Goal: Check status: Check status

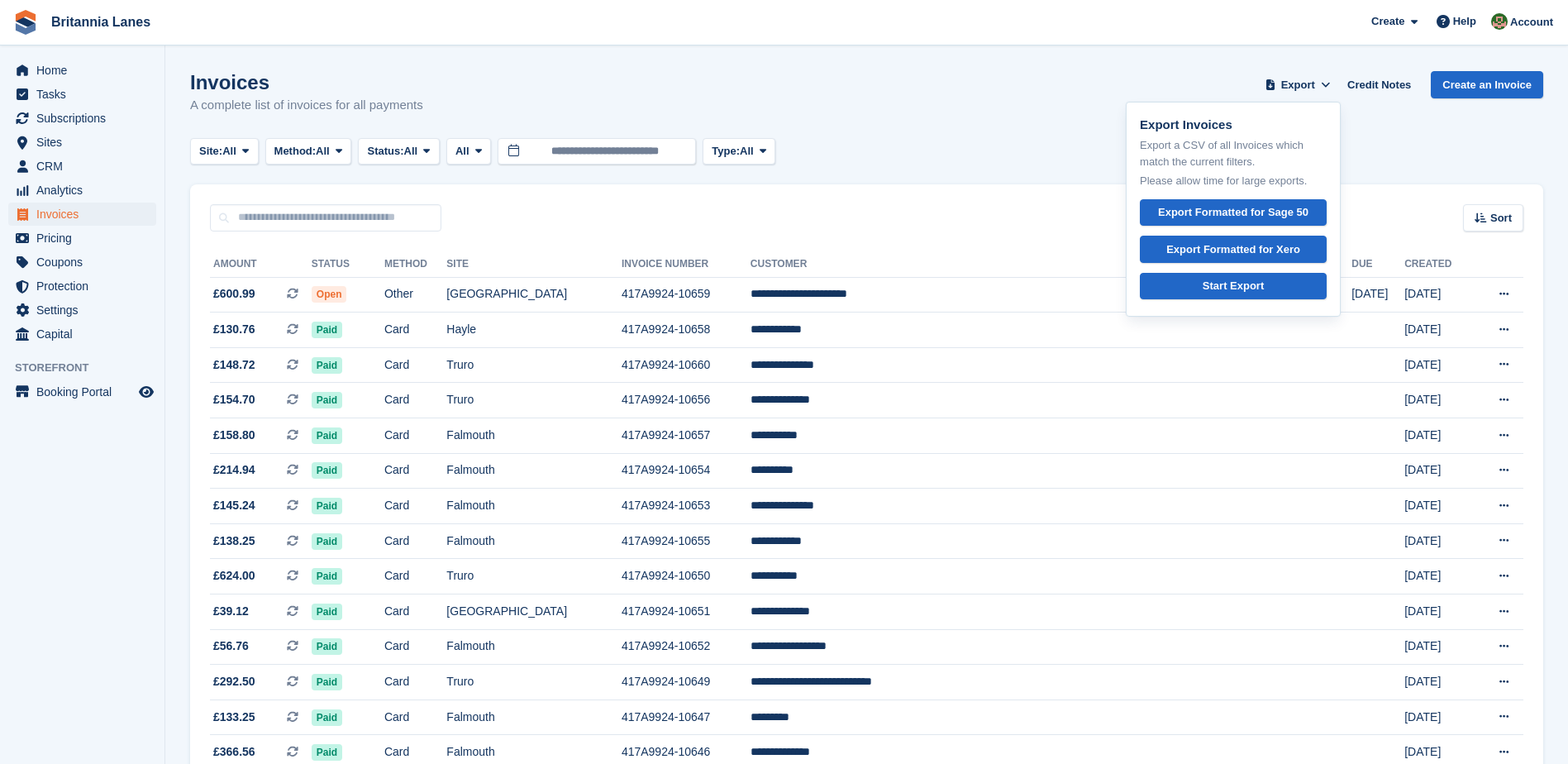
click at [930, 201] on div "Sort Sort by Date created Created (oldest first) Created (newest first)" at bounding box center [866, 207] width 1353 height 47
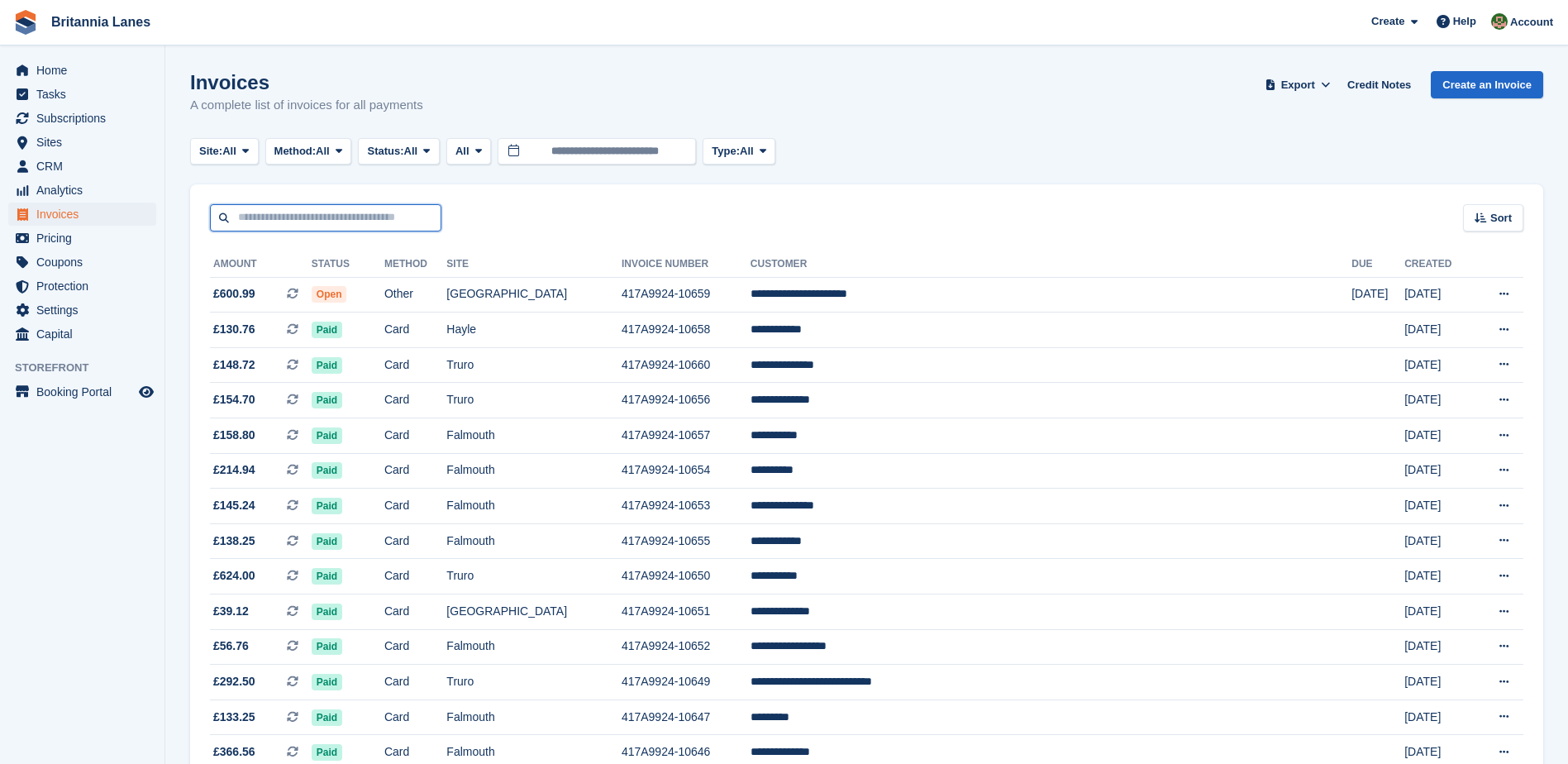
click at [311, 206] on input "text" at bounding box center [325, 218] width 232 height 27
type input "*"
type input "**********"
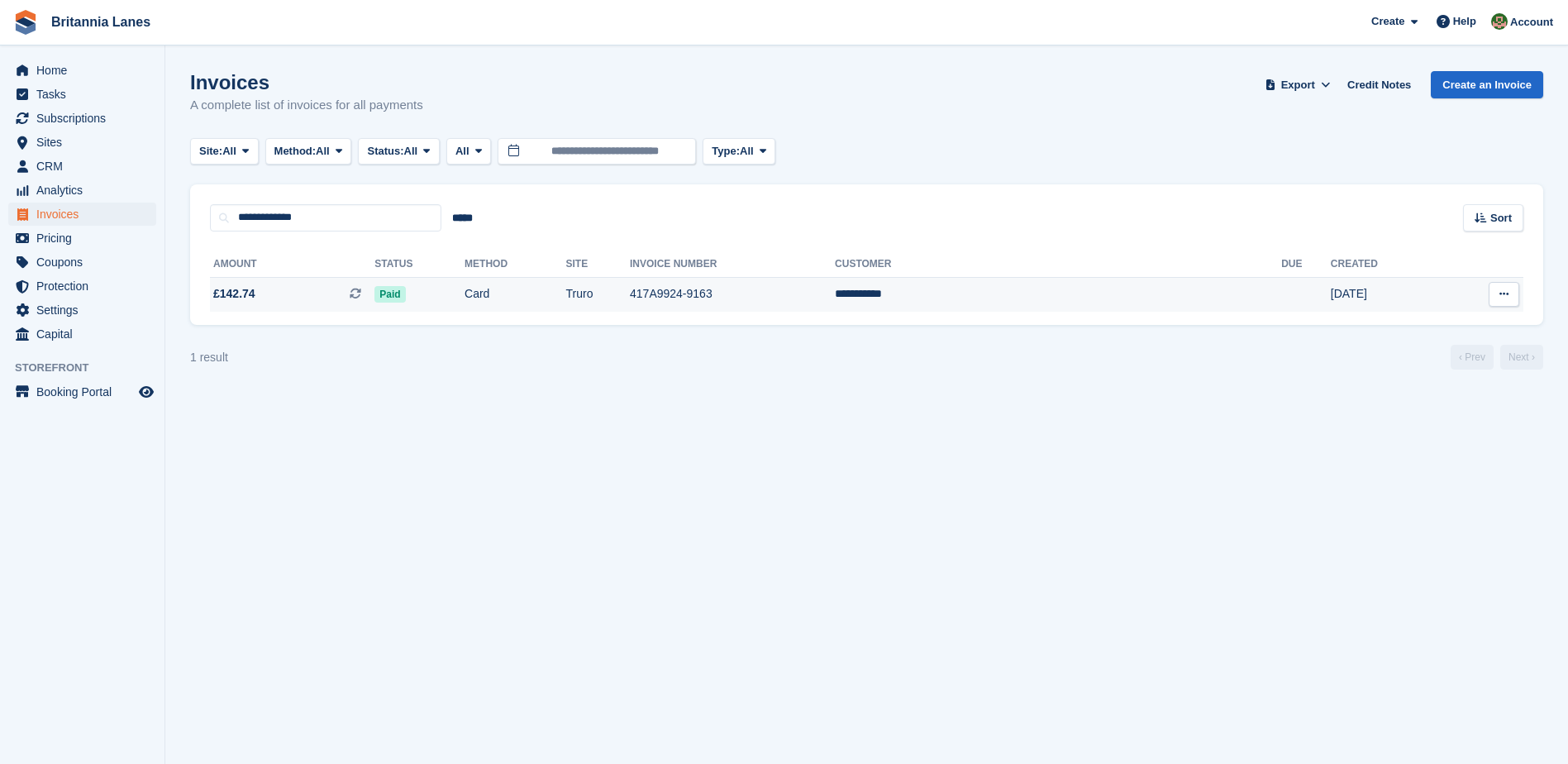
click at [802, 296] on td "417A9924-9163" at bounding box center [732, 294] width 205 height 35
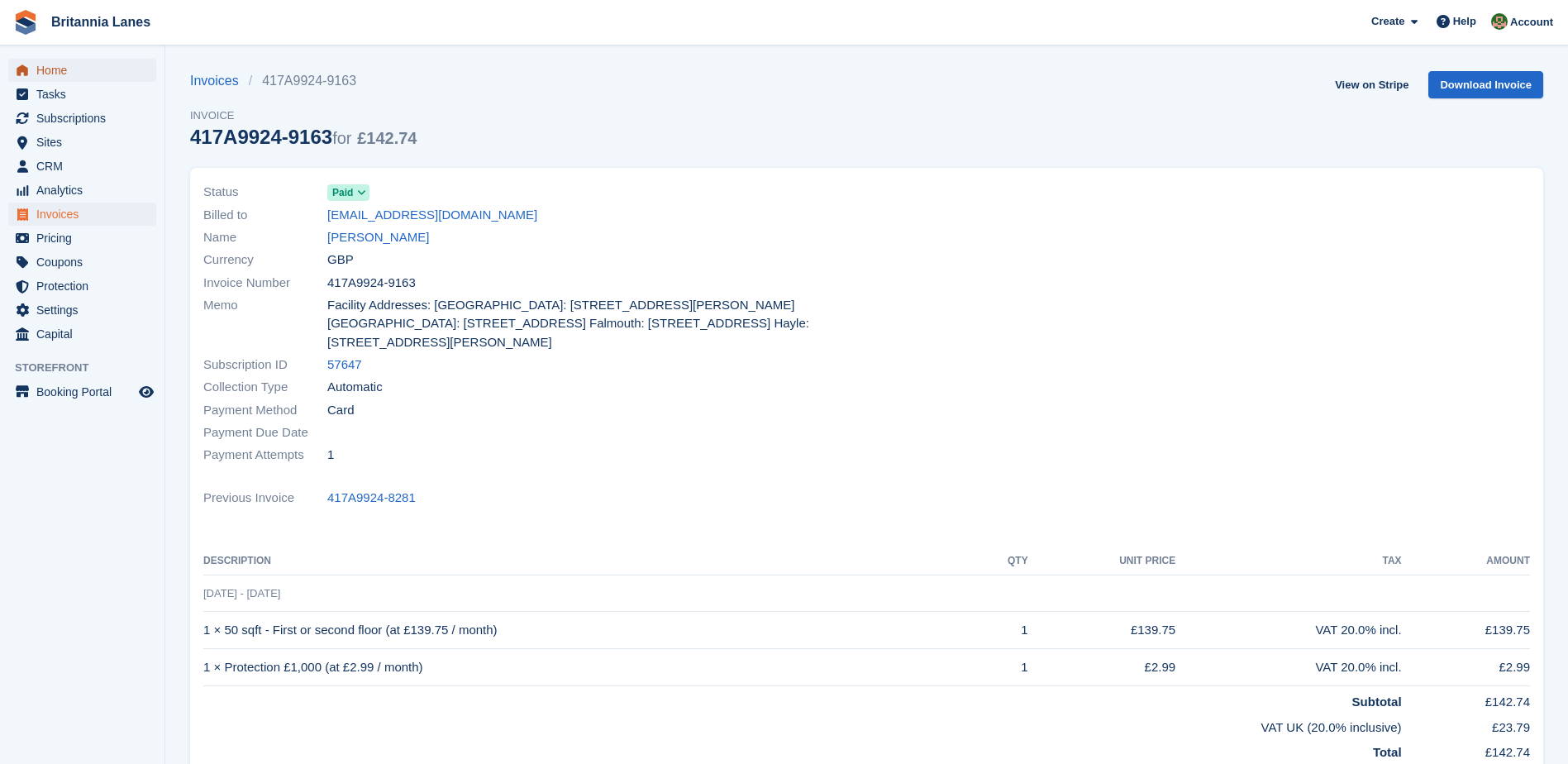
click at [56, 75] on span "Home" at bounding box center [86, 70] width 99 height 23
